Goal: Transaction & Acquisition: Purchase product/service

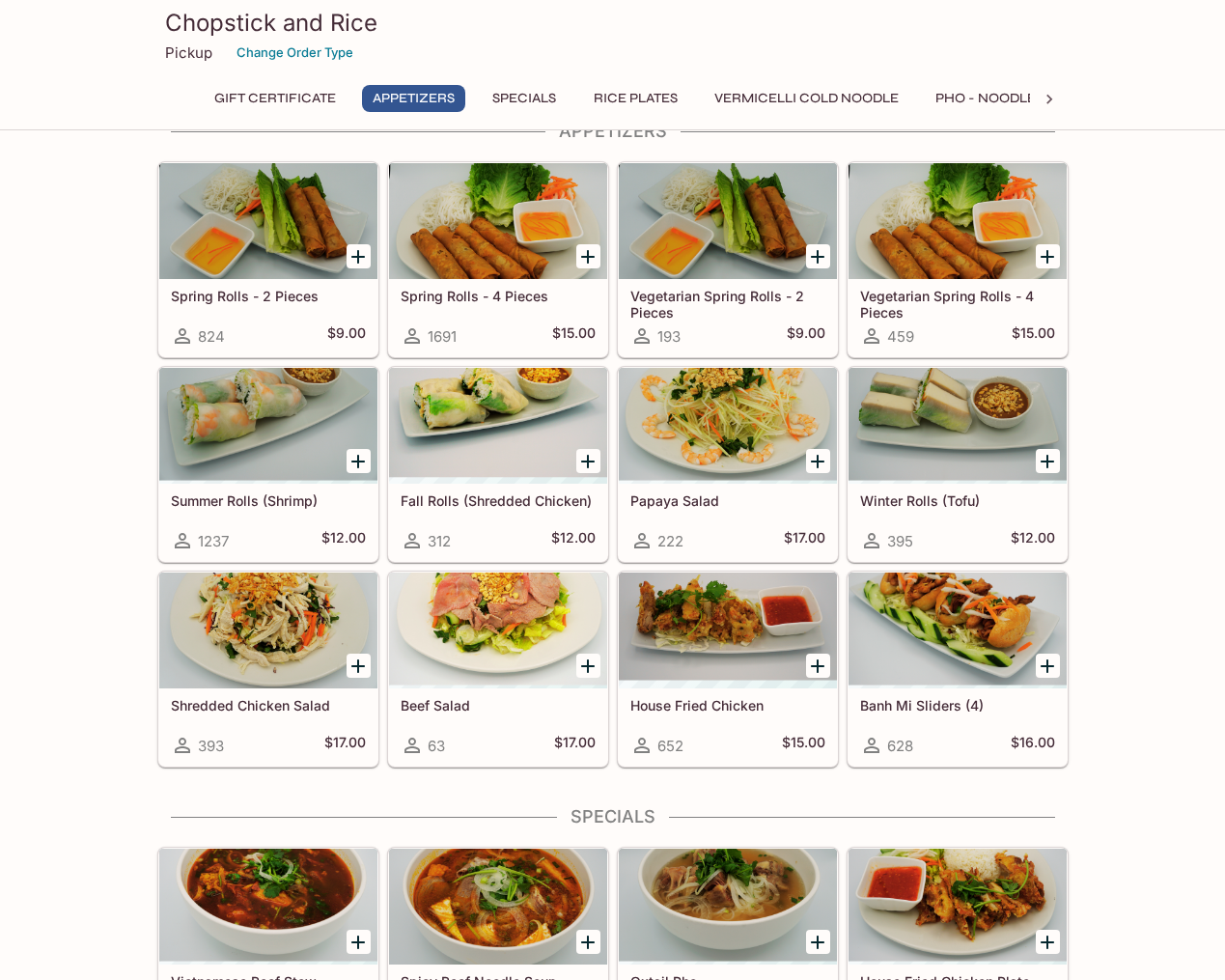
scroll to position [208, 0]
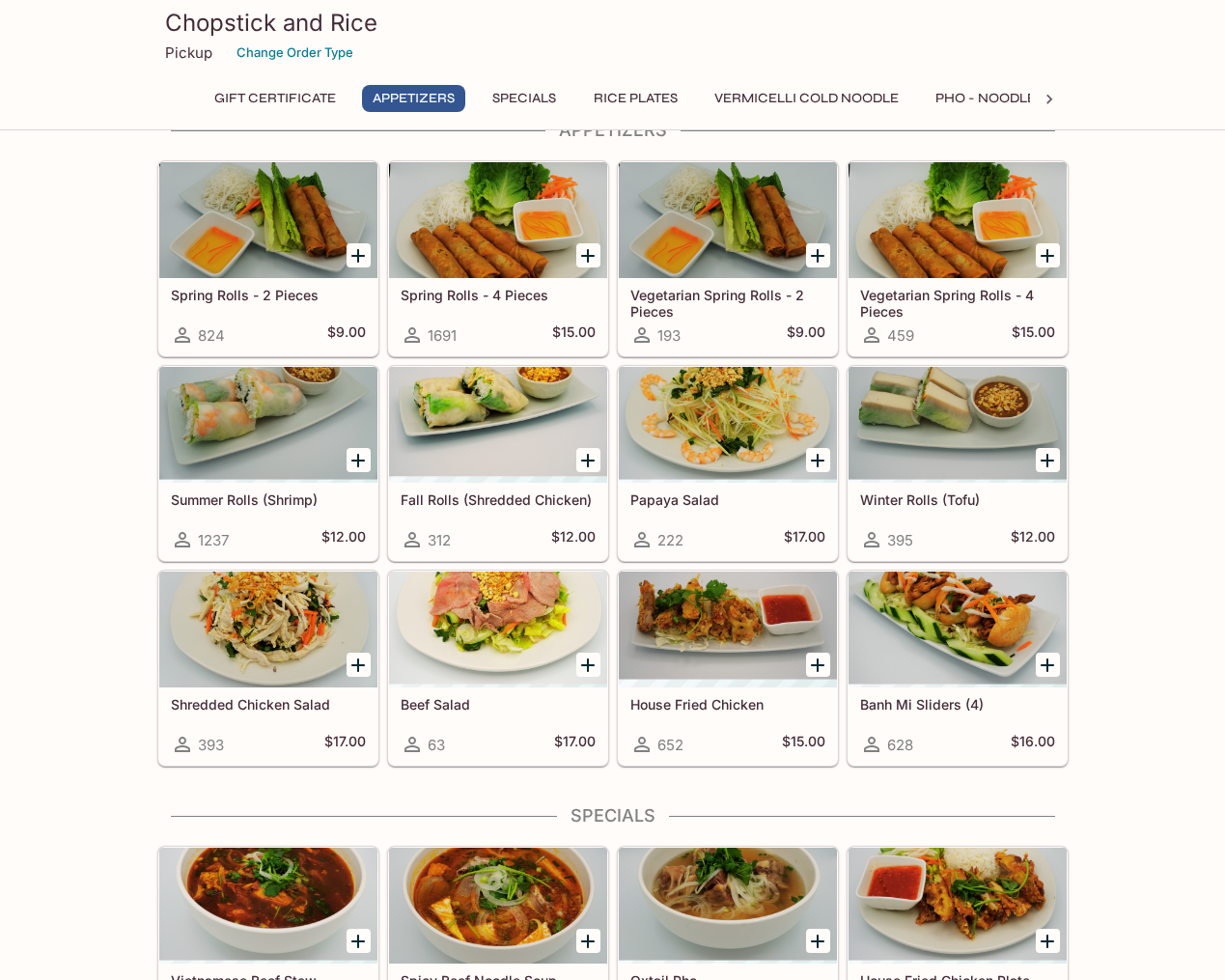
click at [1044, 659] on icon "Add Banh Mi Sliders (4)" at bounding box center [1047, 665] width 23 height 23
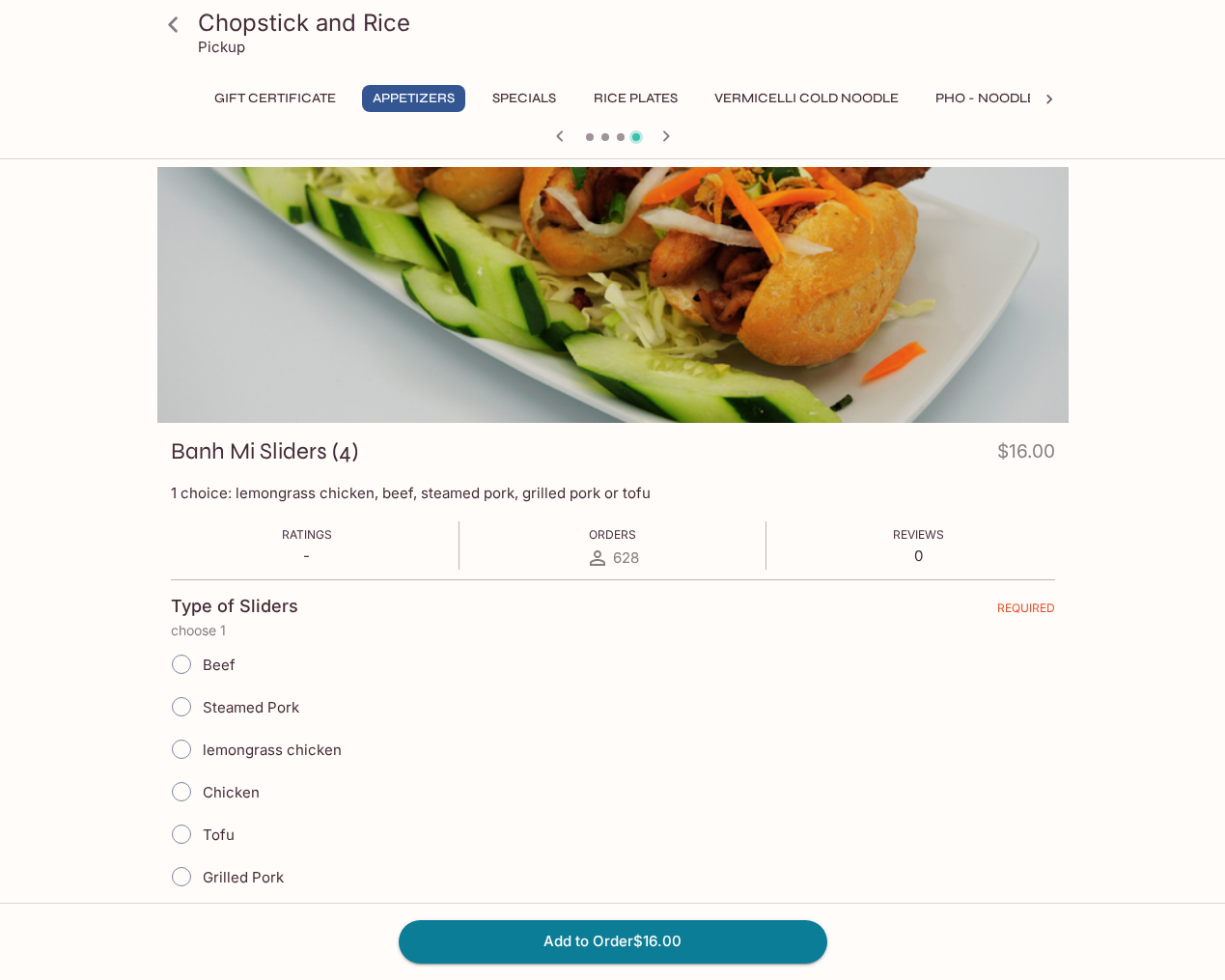
scroll to position [1, 0]
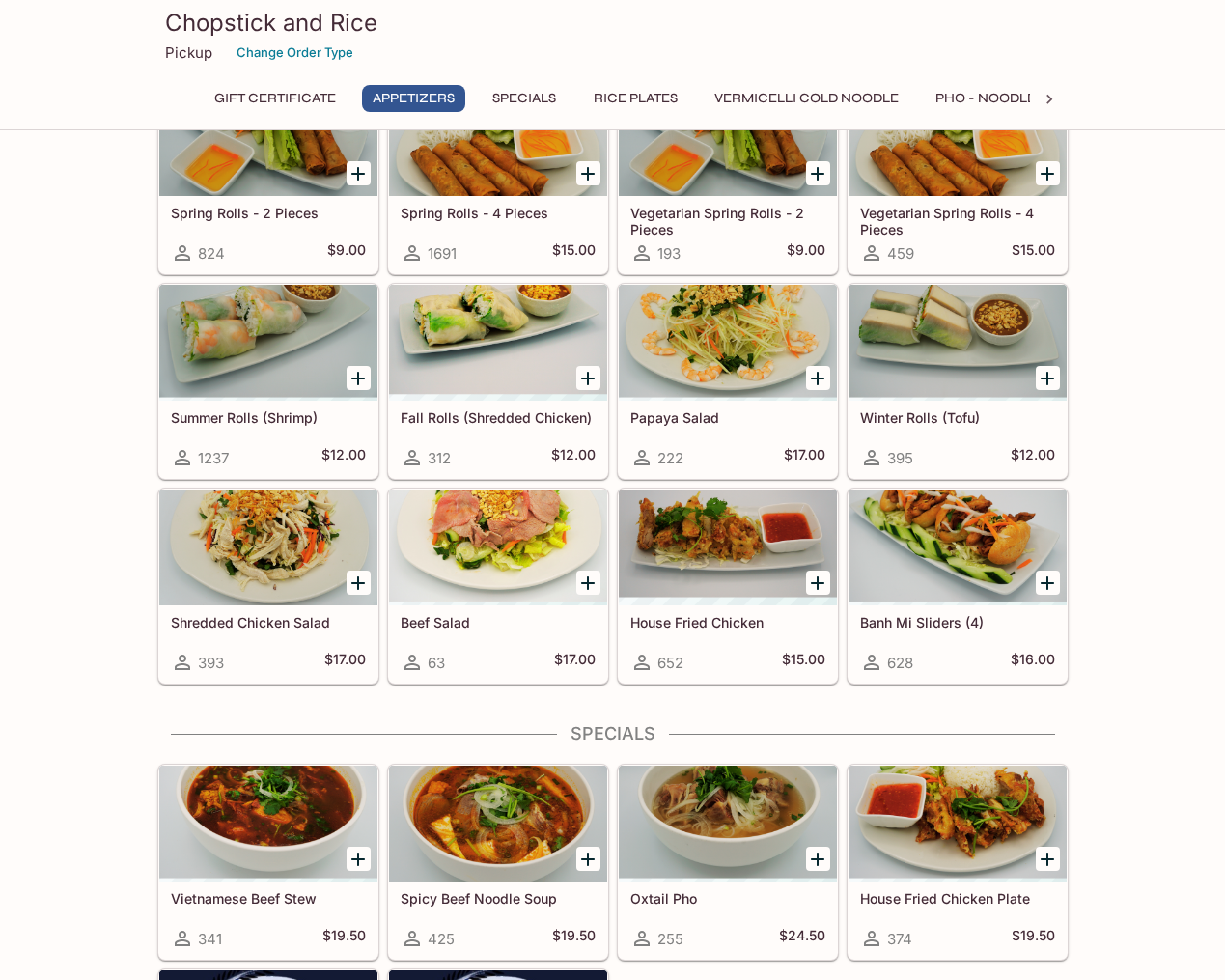
scroll to position [290, 0]
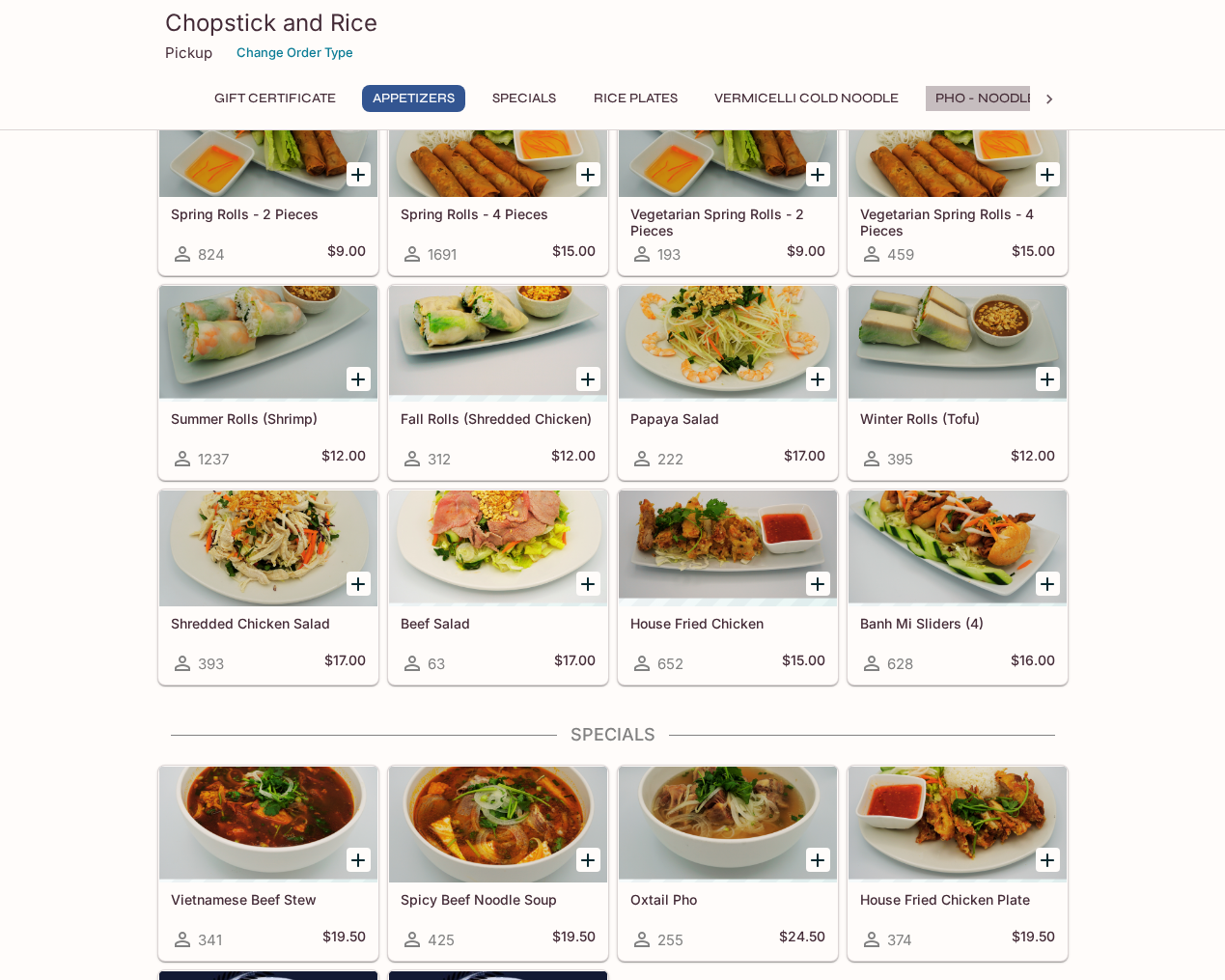
click at [969, 95] on button "Pho - Noodle Soup" at bounding box center [1006, 98] width 162 height 27
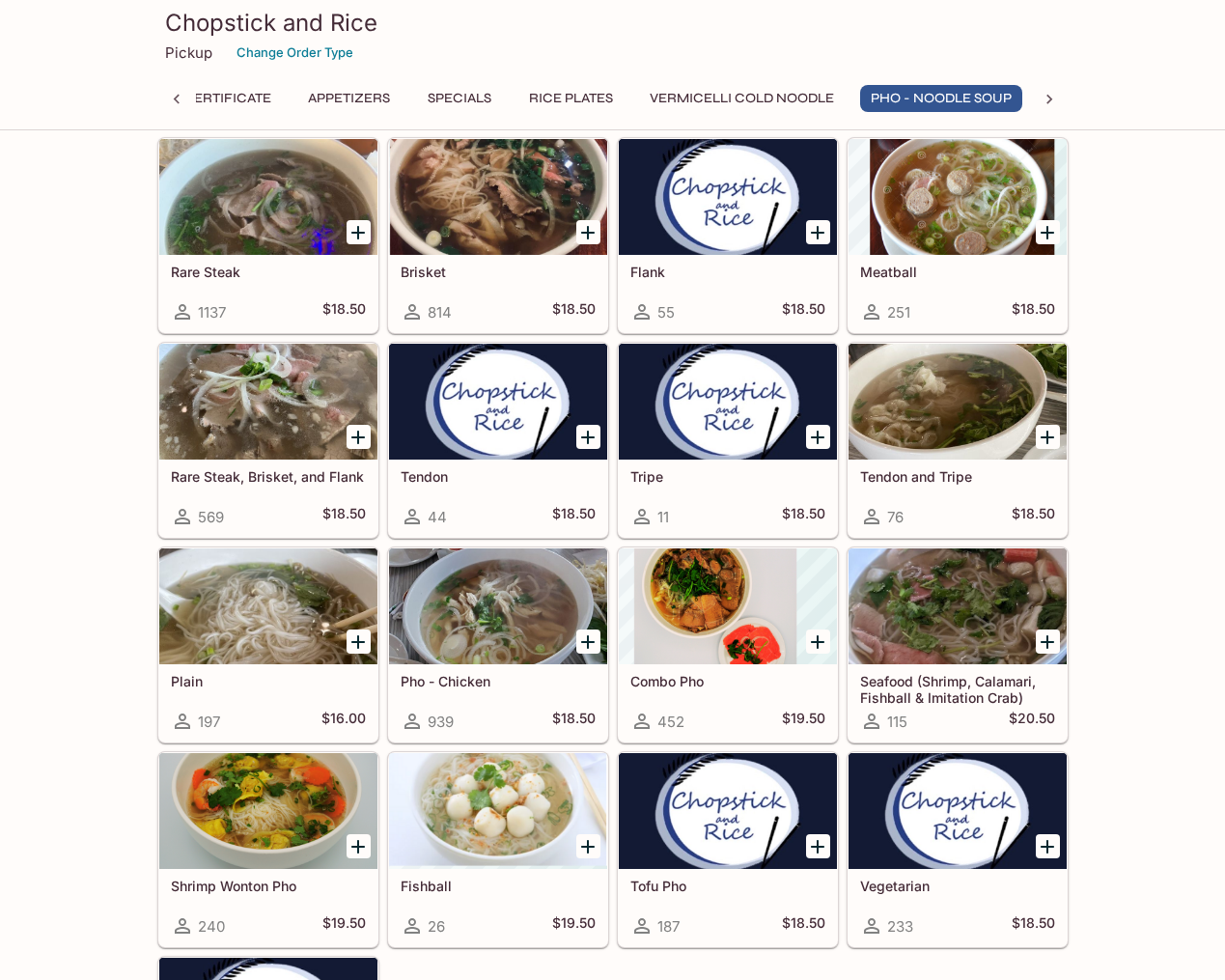
scroll to position [2358, 0]
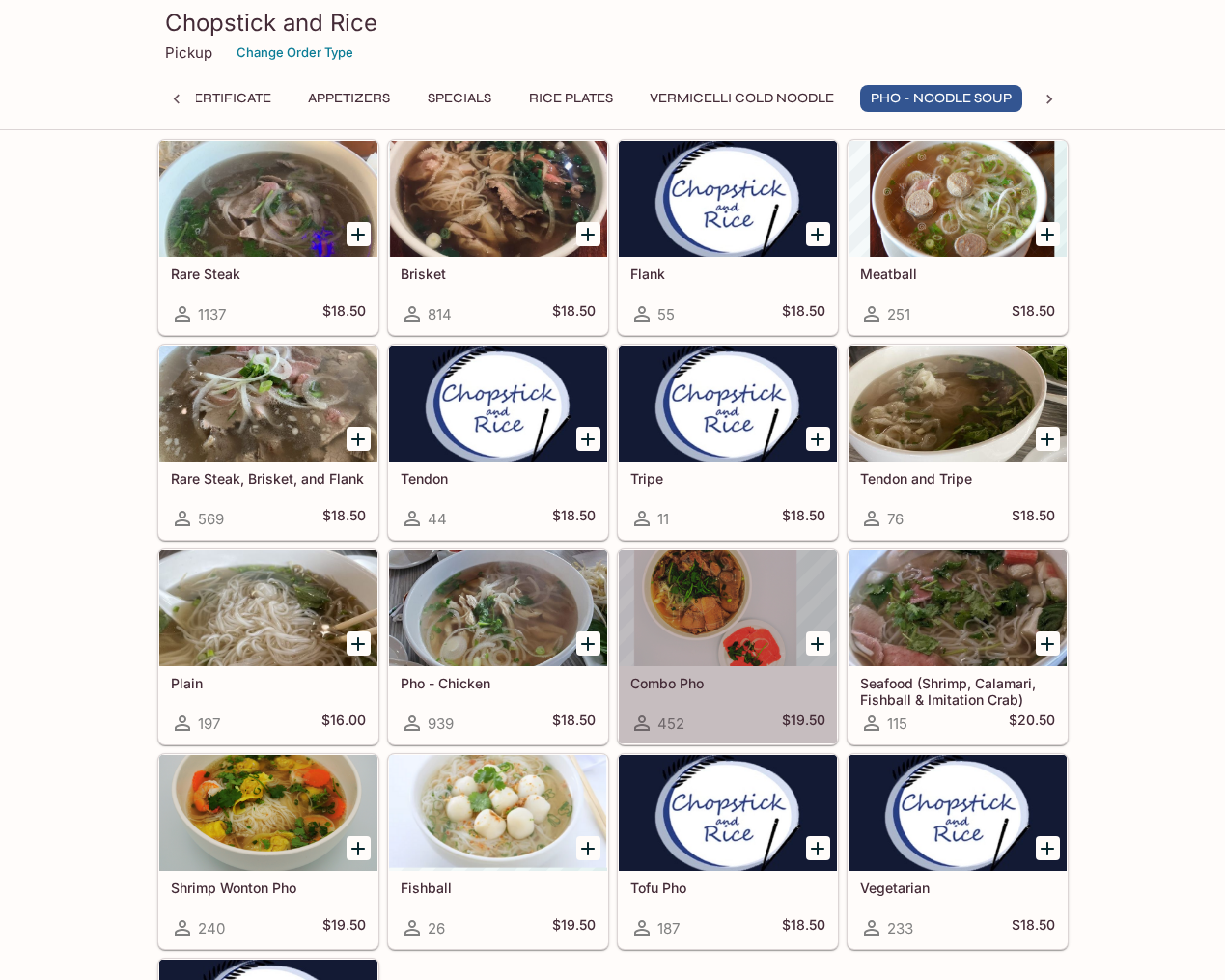
click at [721, 637] on div at bounding box center [728, 608] width 218 height 116
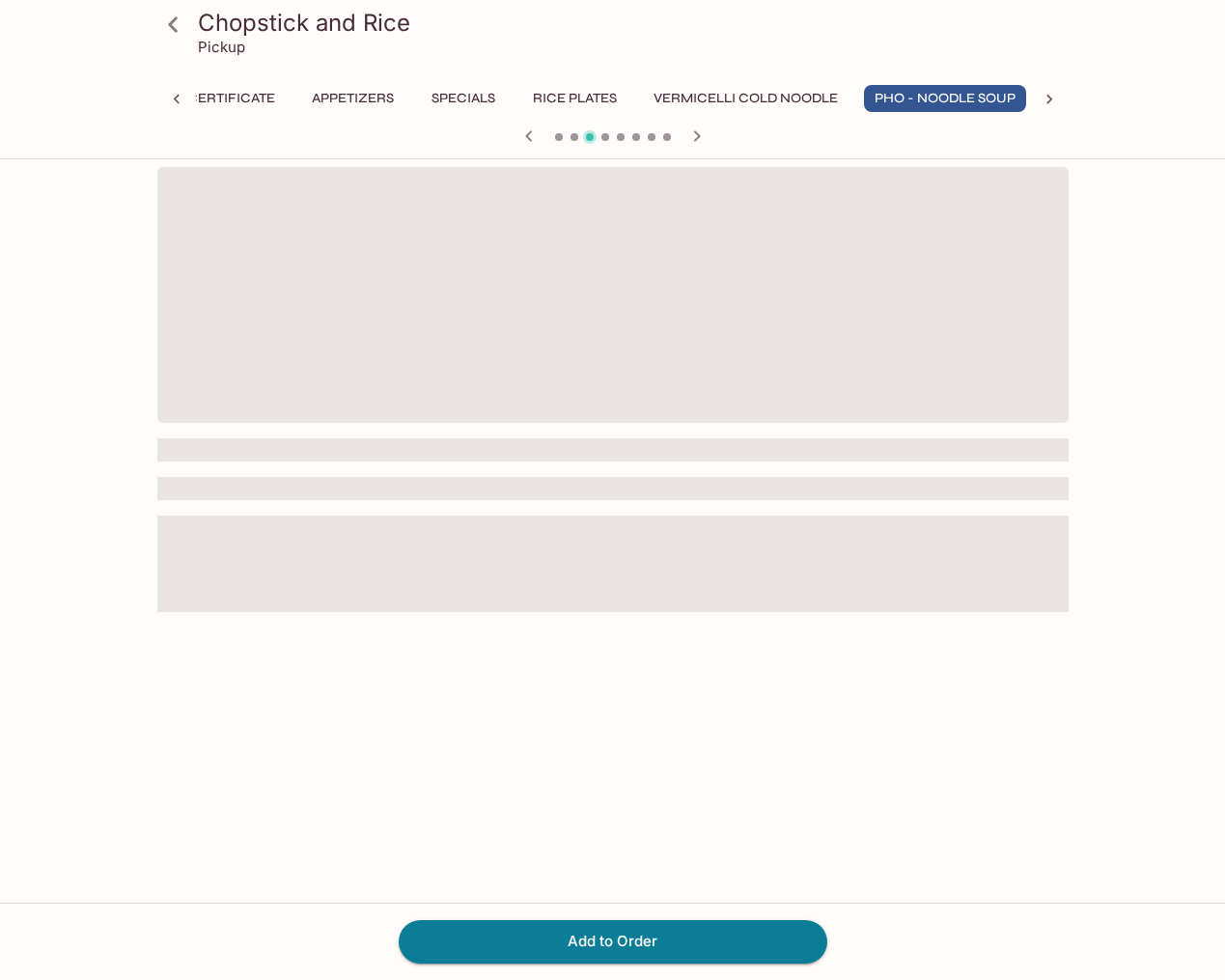
scroll to position [0, 65]
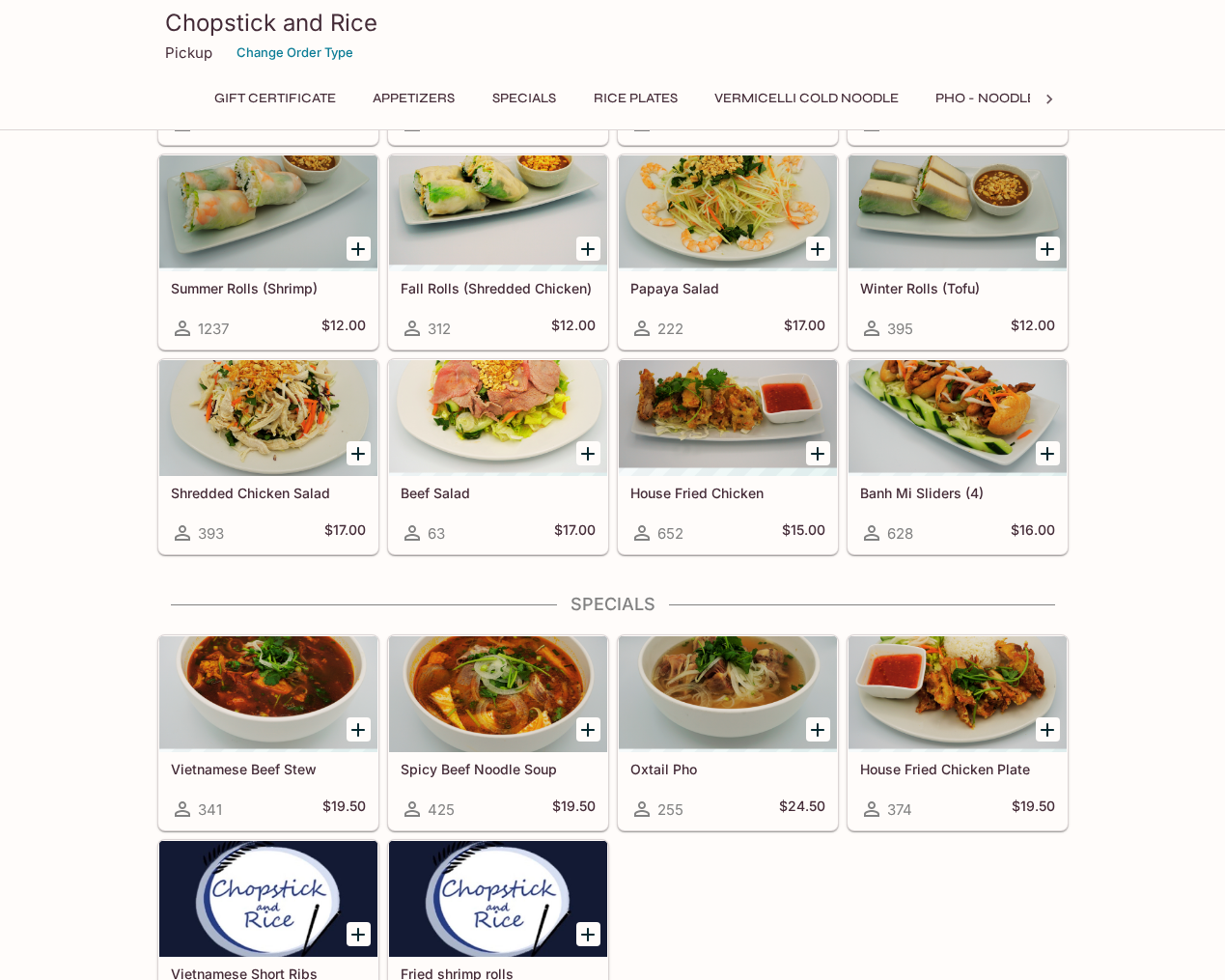
scroll to position [413, 0]
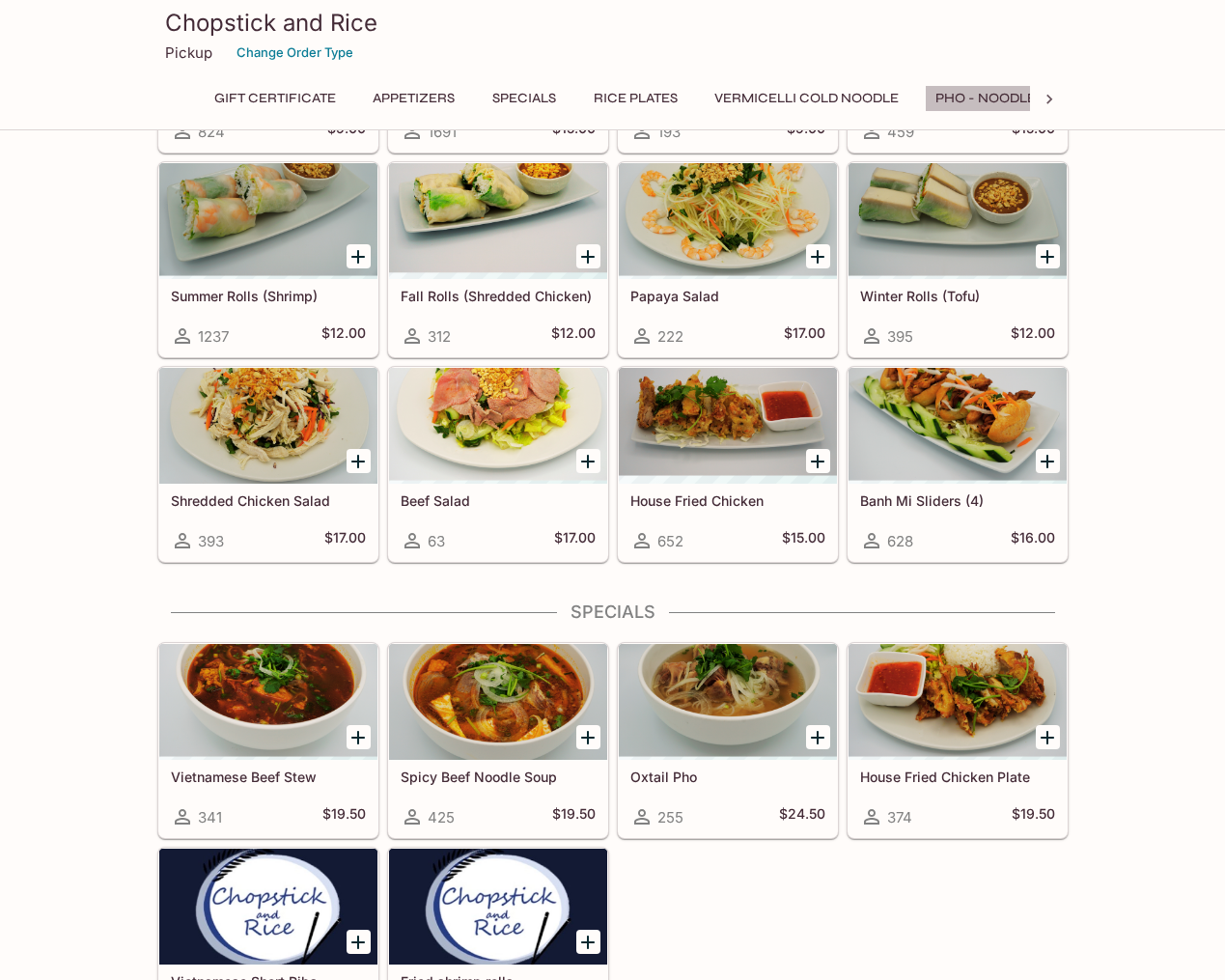
click at [951, 97] on button "Pho - Noodle Soup" at bounding box center [1006, 98] width 162 height 27
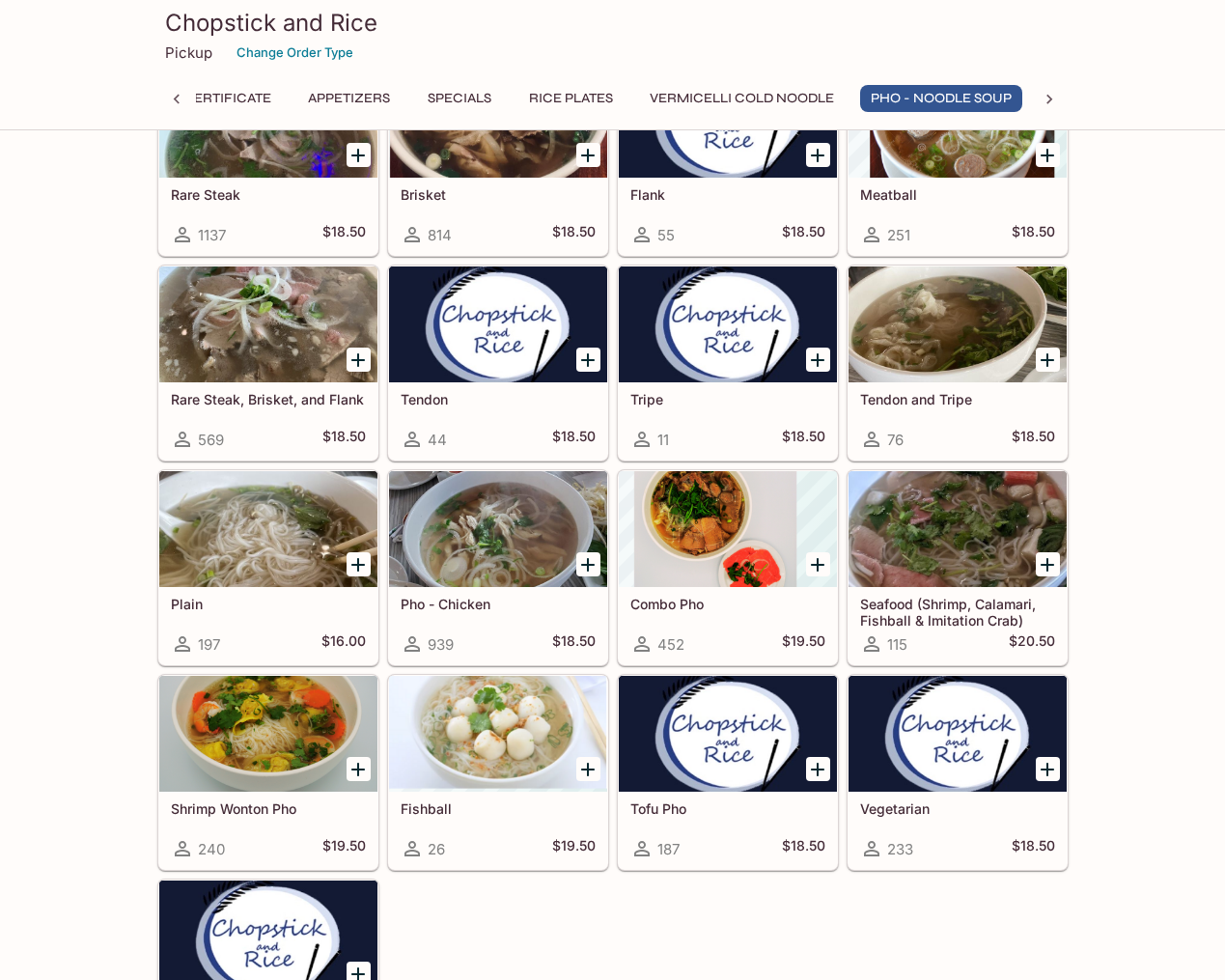
scroll to position [2439, 0]
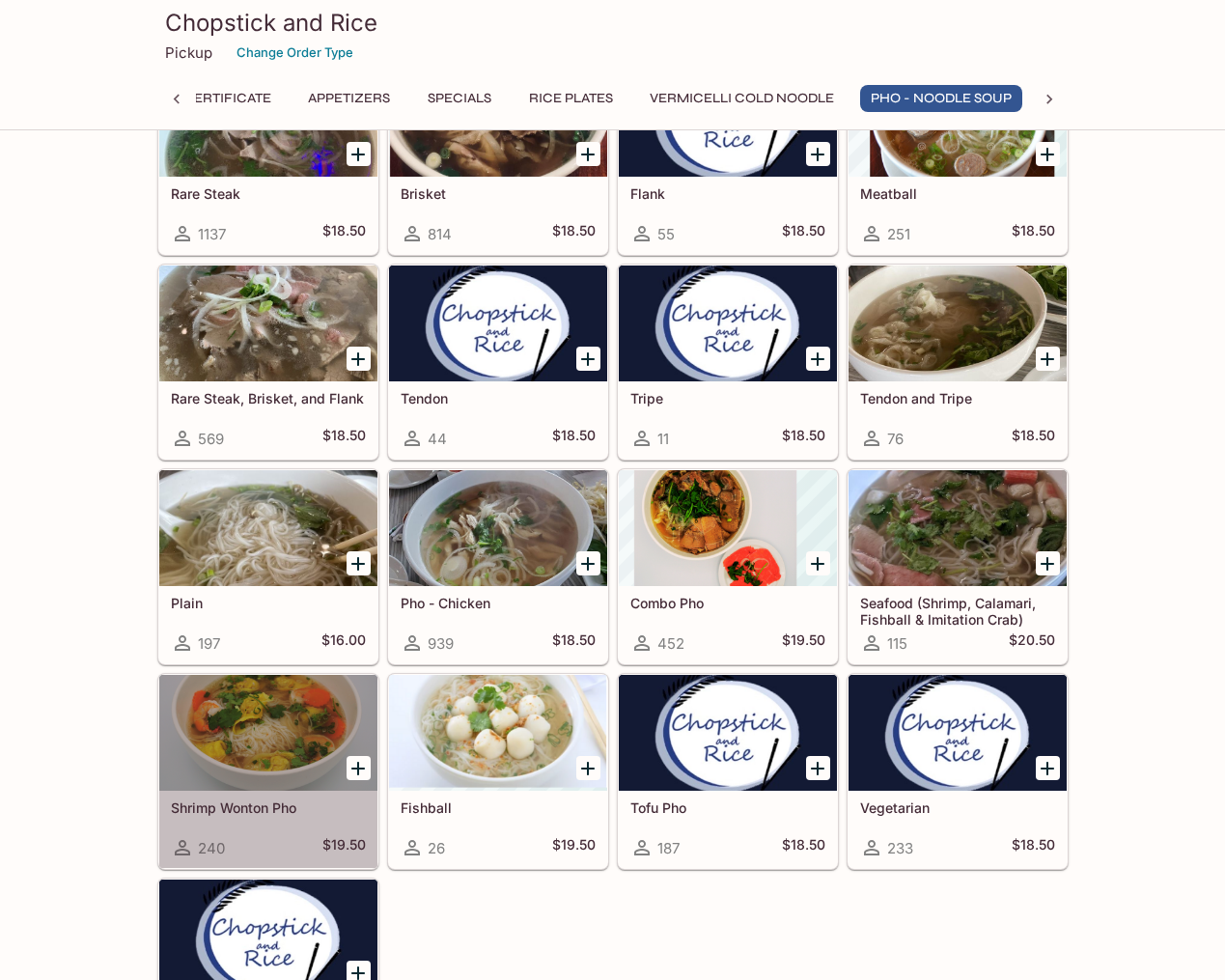
click at [307, 751] on div at bounding box center [268, 733] width 218 height 116
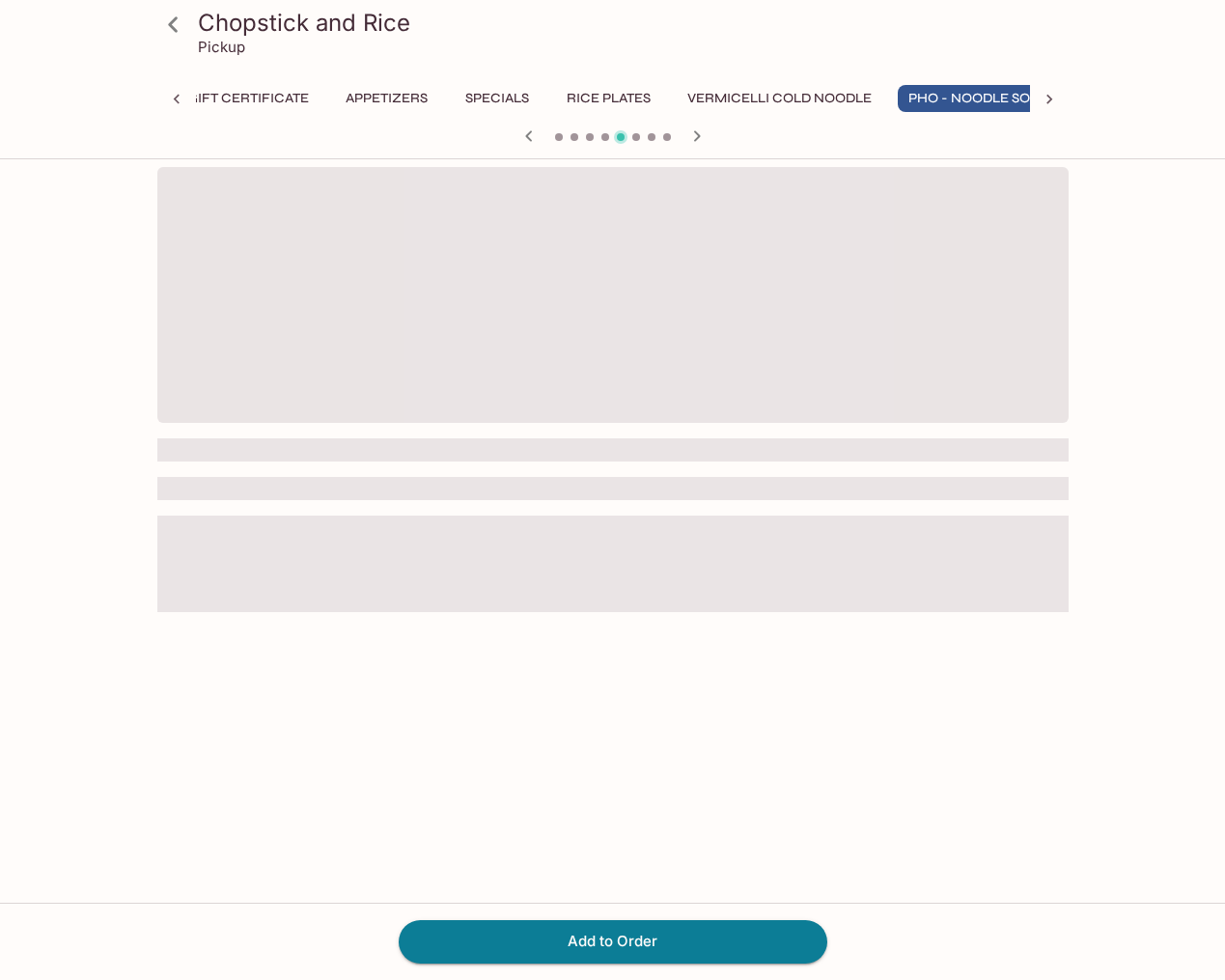
scroll to position [0, 65]
